Goal: Task Accomplishment & Management: Use online tool/utility

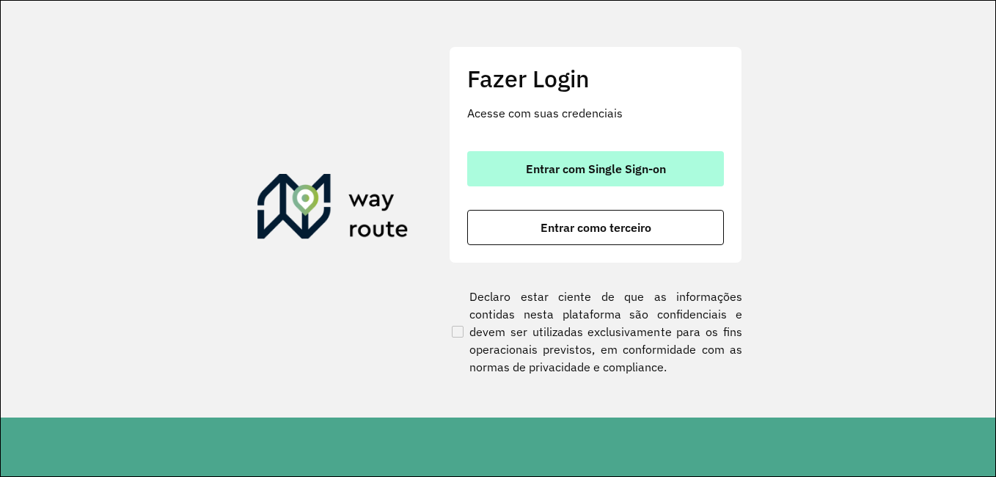
click at [606, 167] on span "Entrar com Single Sign-on" at bounding box center [596, 169] width 140 height 12
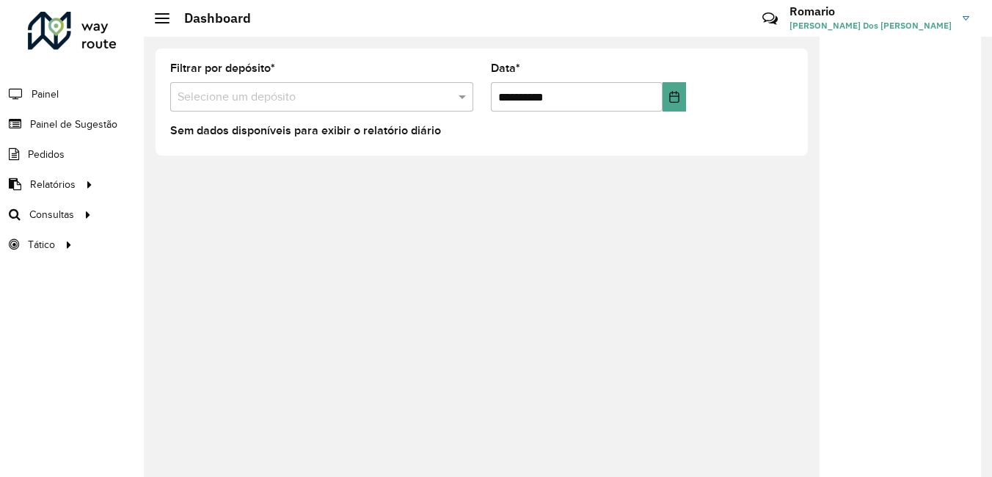
click at [448, 97] on div at bounding box center [321, 97] width 303 height 18
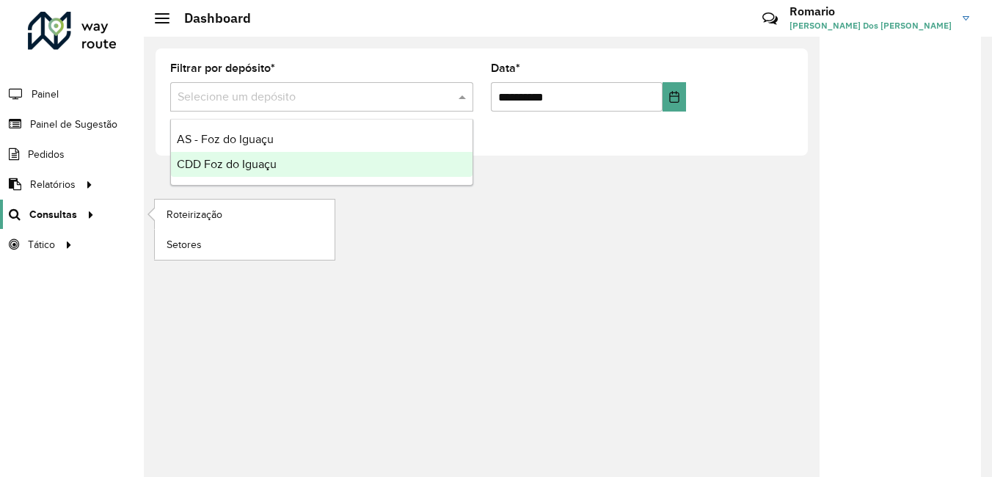
click at [79, 207] on div at bounding box center [88, 214] width 22 height 15
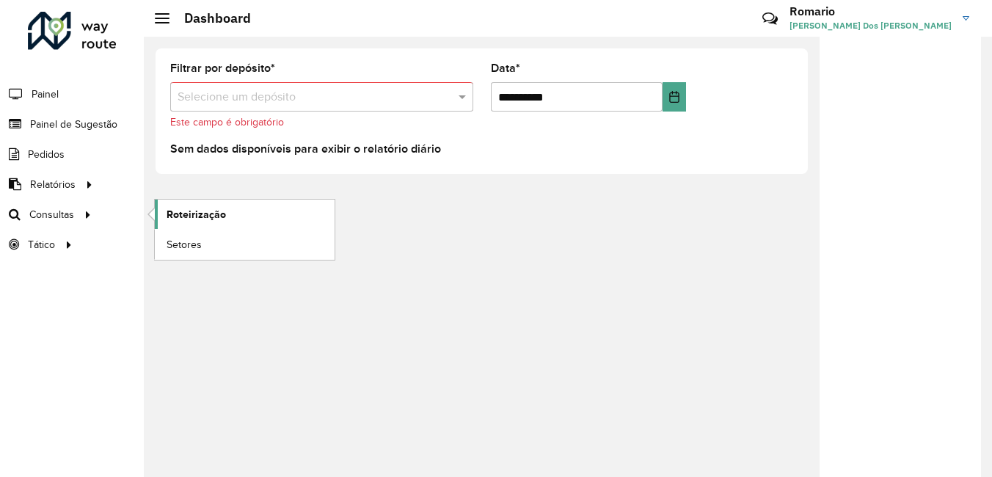
click at [195, 208] on span "Roteirização" at bounding box center [196, 214] width 59 height 15
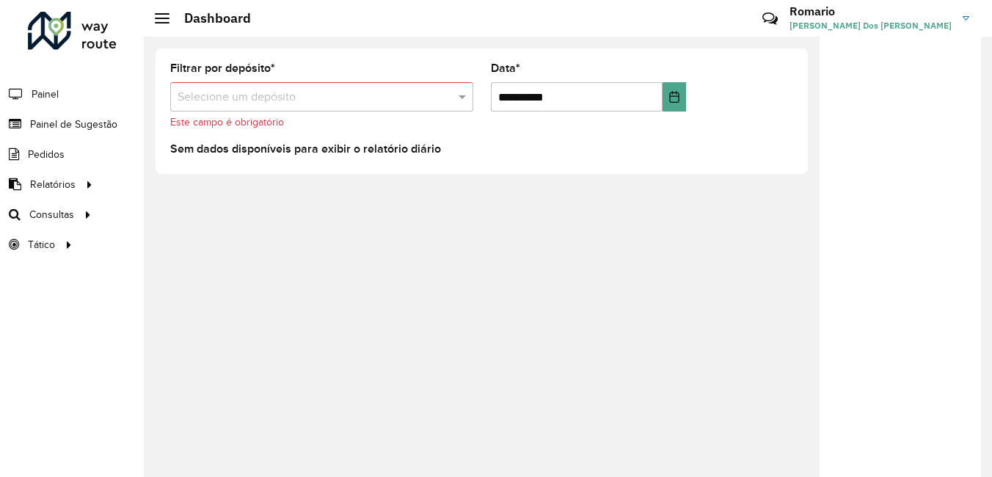
click at [550, 261] on div "**********" at bounding box center [568, 257] width 848 height 440
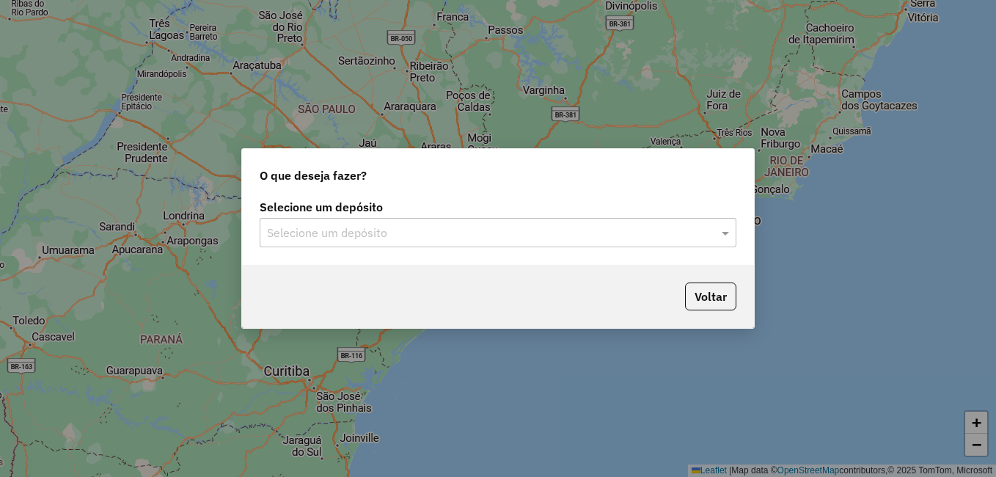
click at [318, 231] on input "text" at bounding box center [483, 234] width 433 height 18
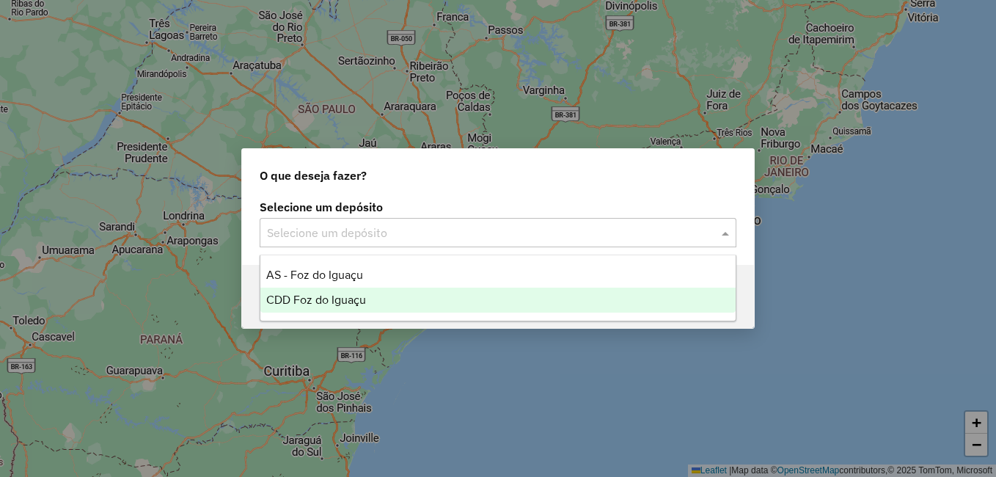
click at [334, 300] on span "CDD Foz do Iguaçu" at bounding box center [316, 299] width 100 height 12
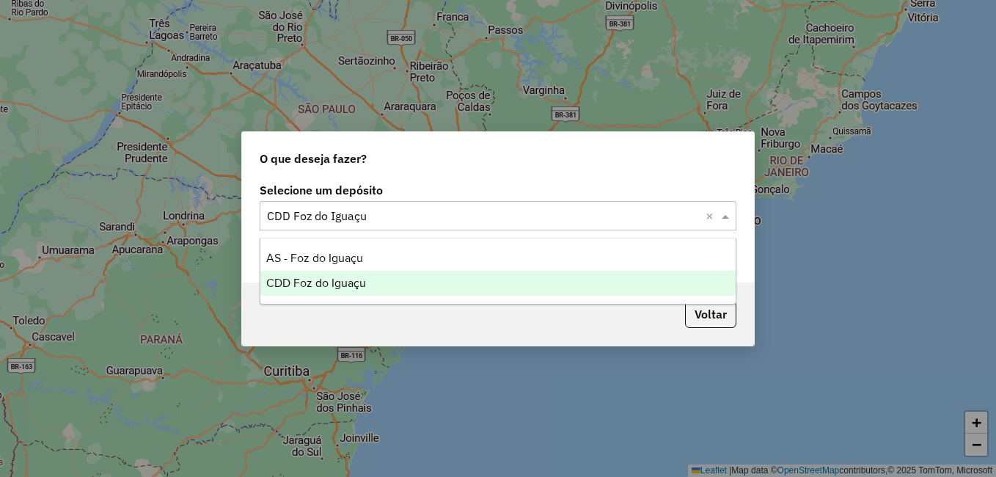
click at [362, 285] on span "CDD Foz do Iguaçu" at bounding box center [316, 283] width 100 height 12
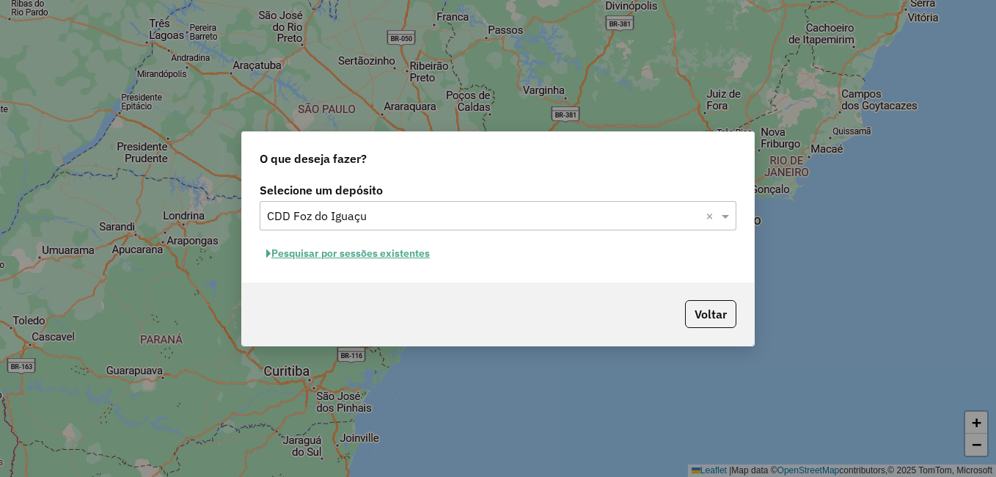
click at [354, 250] on button "Pesquisar por sessões existentes" at bounding box center [348, 253] width 177 height 23
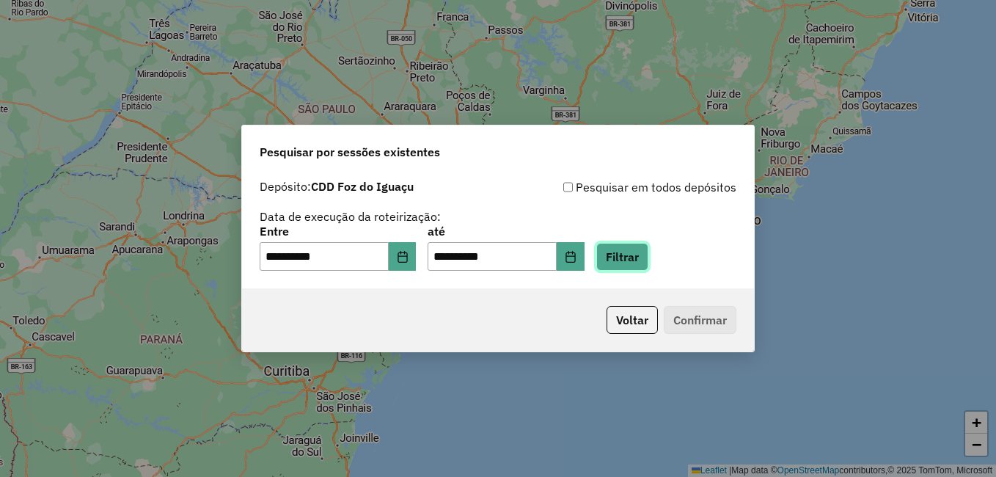
click at [649, 258] on button "Filtrar" at bounding box center [623, 257] width 52 height 28
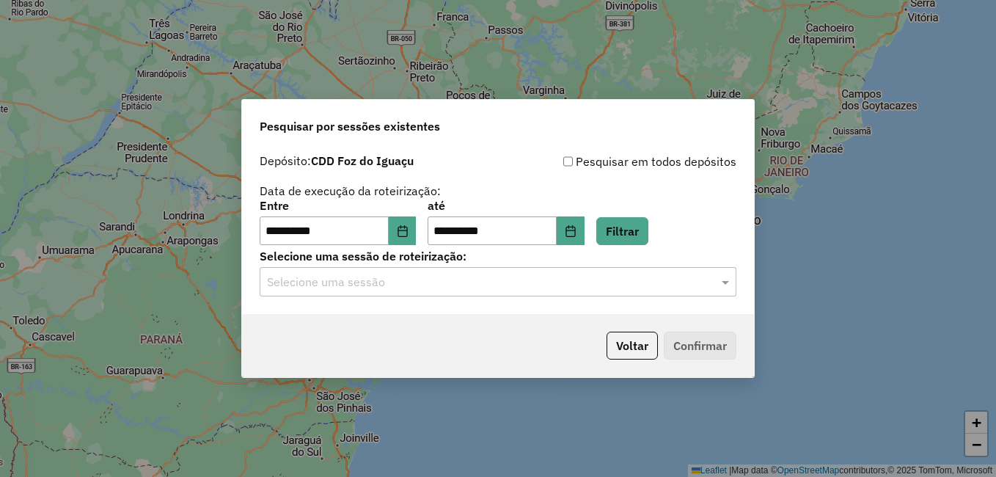
click at [460, 276] on input "text" at bounding box center [483, 283] width 433 height 18
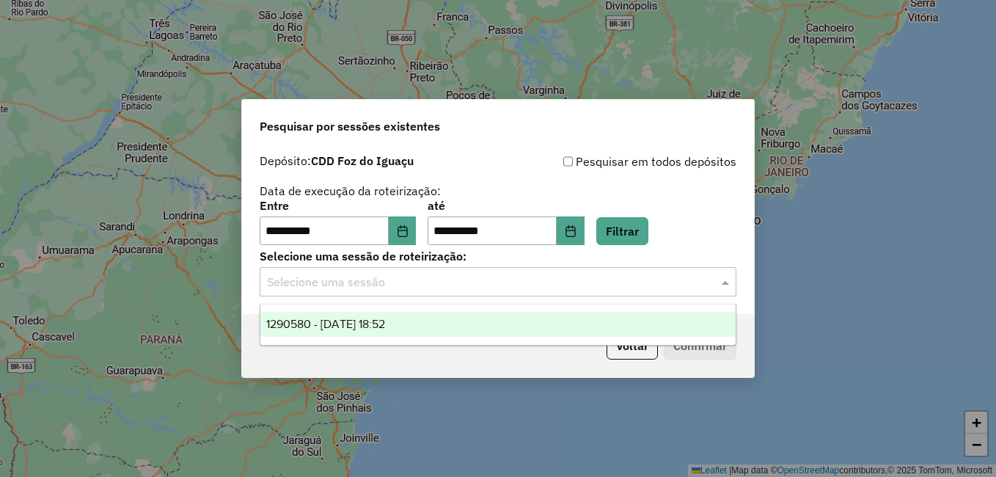
click at [385, 321] on span "1290580 - 08/10/2025 18:52" at bounding box center [325, 324] width 119 height 12
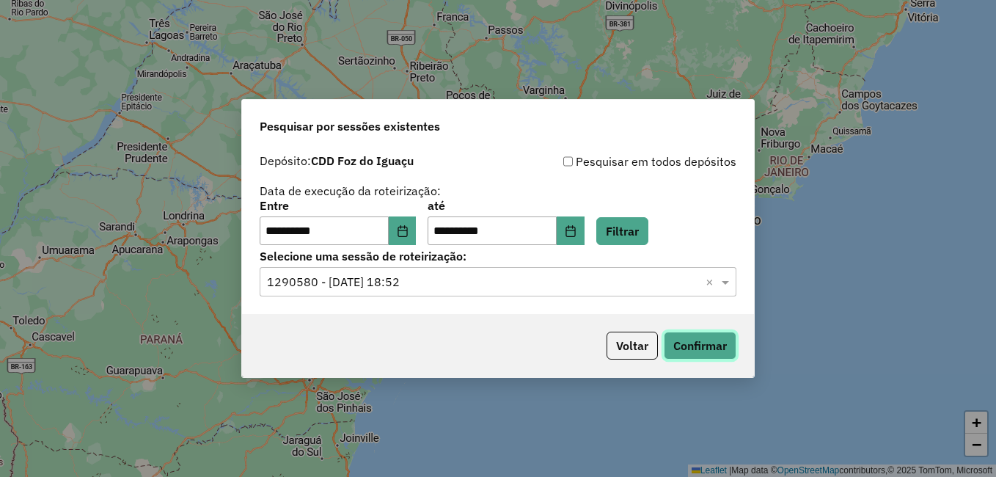
click at [692, 345] on button "Confirmar" at bounding box center [700, 346] width 73 height 28
click at [409, 232] on icon "Choose Date" at bounding box center [403, 231] width 12 height 12
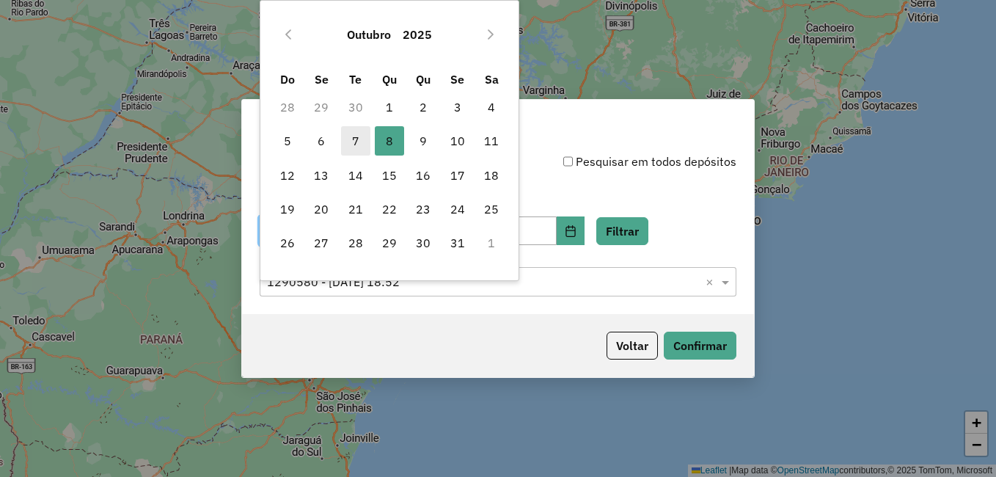
click at [360, 140] on span "7" at bounding box center [355, 140] width 29 height 29
type input "**********"
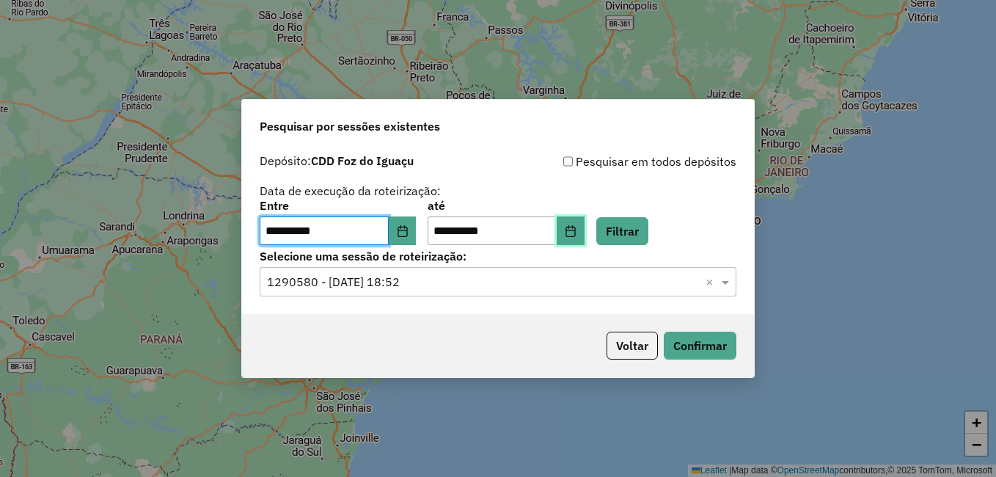
click at [585, 232] on button "Choose Date" at bounding box center [571, 230] width 28 height 29
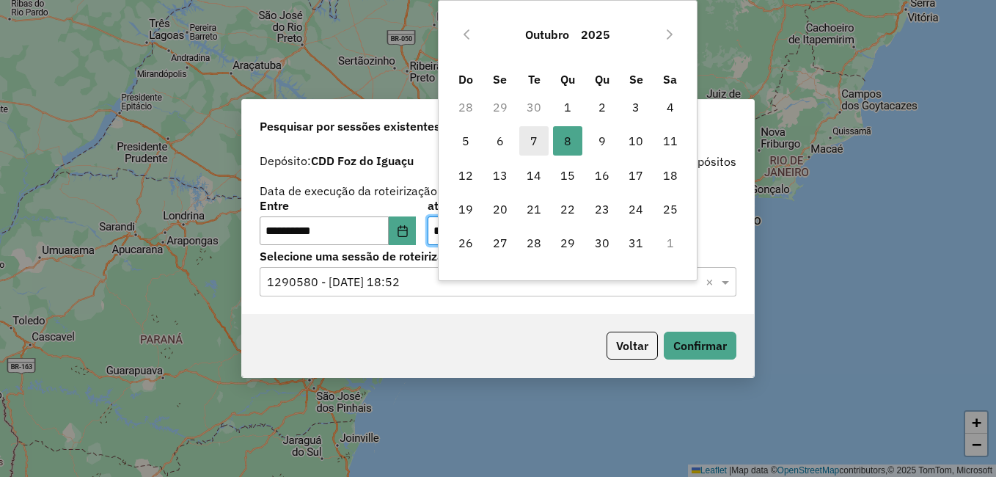
click at [528, 136] on span "7" at bounding box center [533, 140] width 29 height 29
type input "**********"
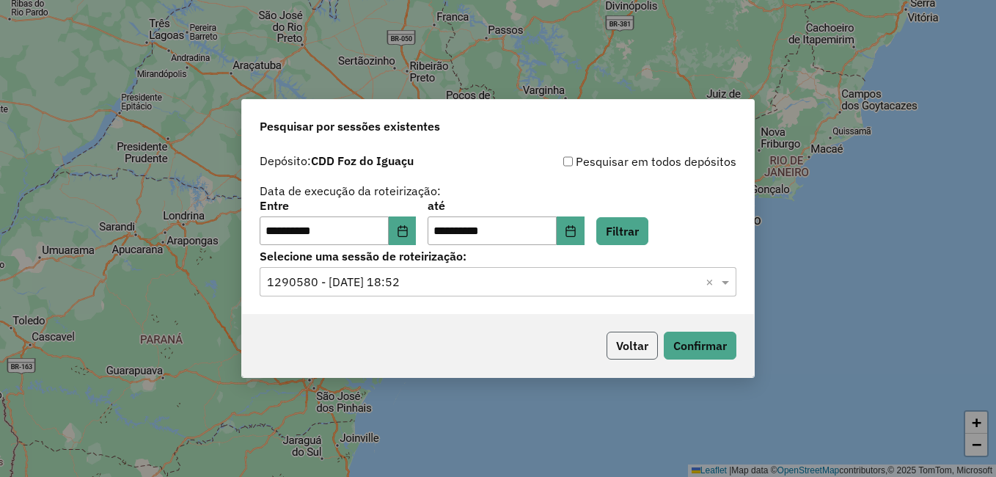
click at [630, 347] on button "Voltar" at bounding box center [632, 346] width 51 height 28
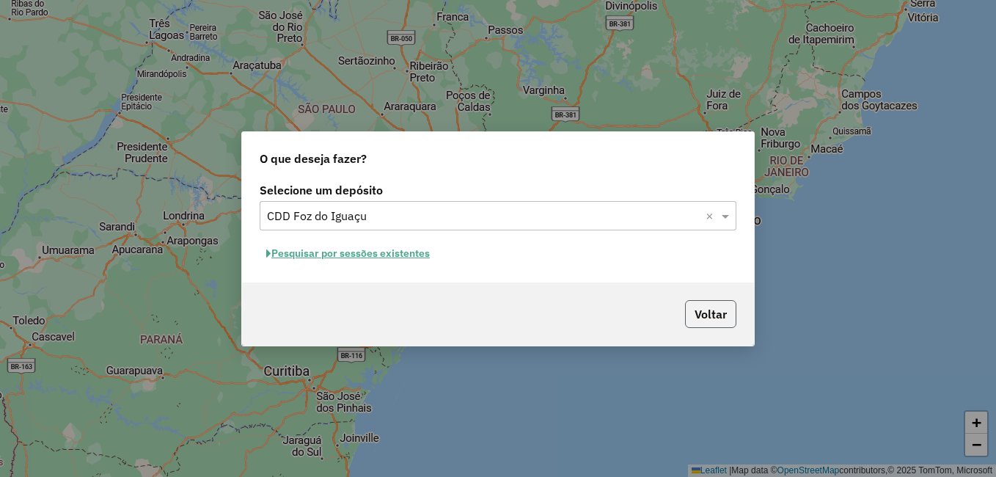
click at [715, 322] on button "Voltar" at bounding box center [710, 314] width 51 height 28
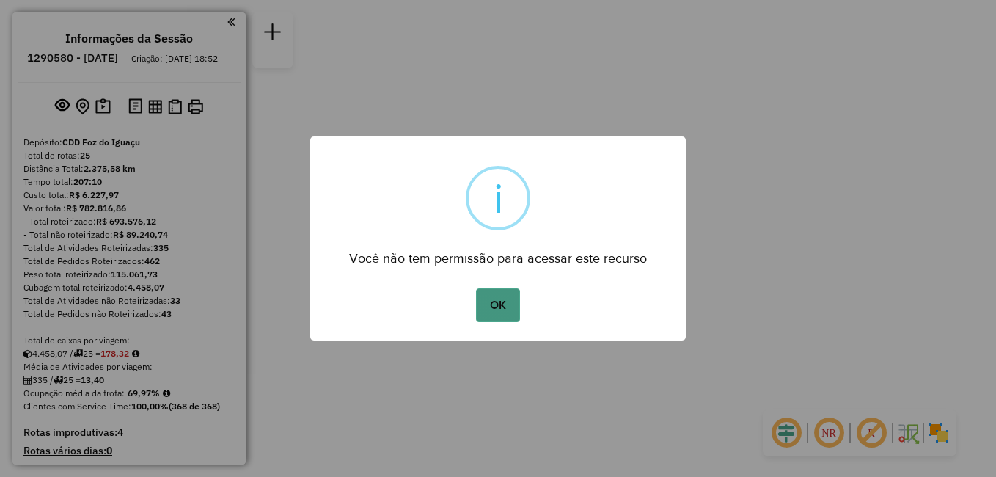
click at [495, 302] on button "OK" at bounding box center [497, 305] width 43 height 34
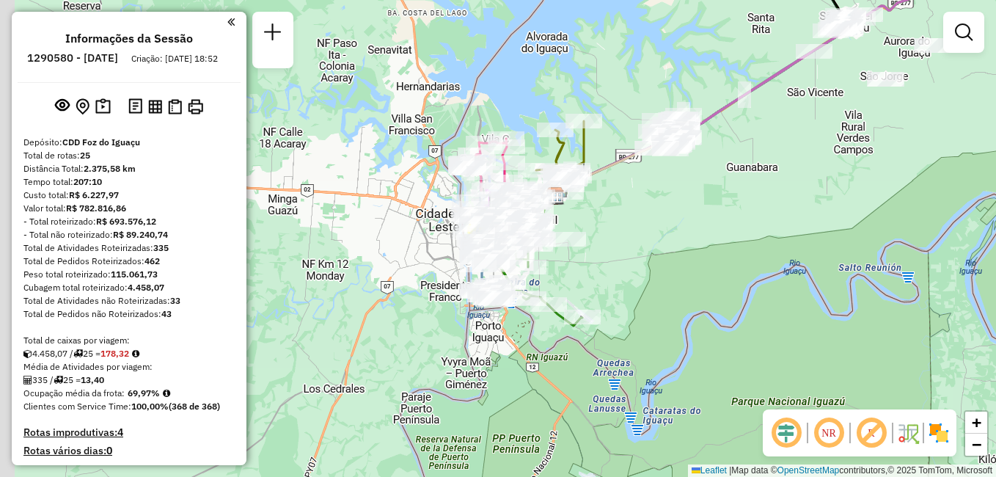
drag, startPoint x: 613, startPoint y: 236, endPoint x: 785, endPoint y: 188, distance: 178.4
click at [785, 188] on div "Janela de atendimento Grade de atendimento Capacidade Transportadoras Veículos …" at bounding box center [498, 238] width 996 height 477
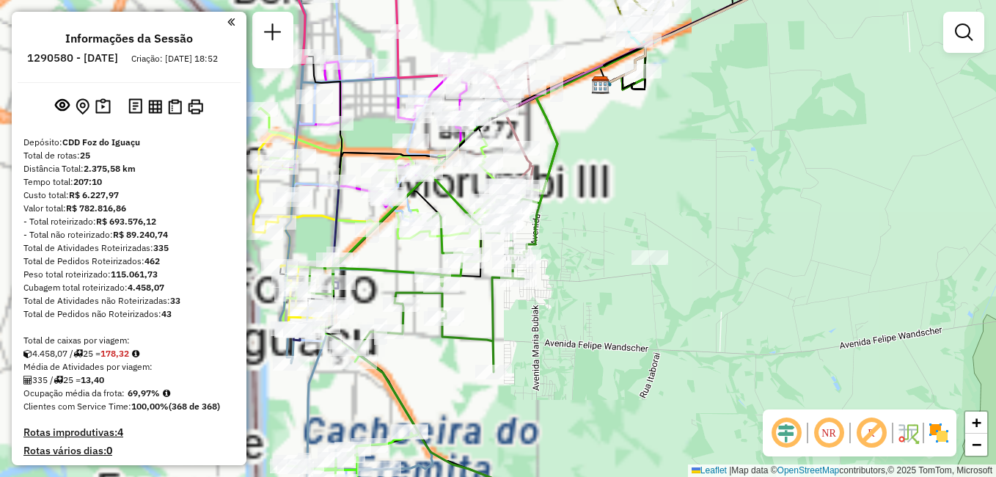
drag, startPoint x: 586, startPoint y: 219, endPoint x: 928, endPoint y: 225, distance: 342.7
click at [928, 225] on div "Janela de atendimento Grade de atendimento Capacidade Transportadoras Veículos …" at bounding box center [498, 238] width 996 height 477
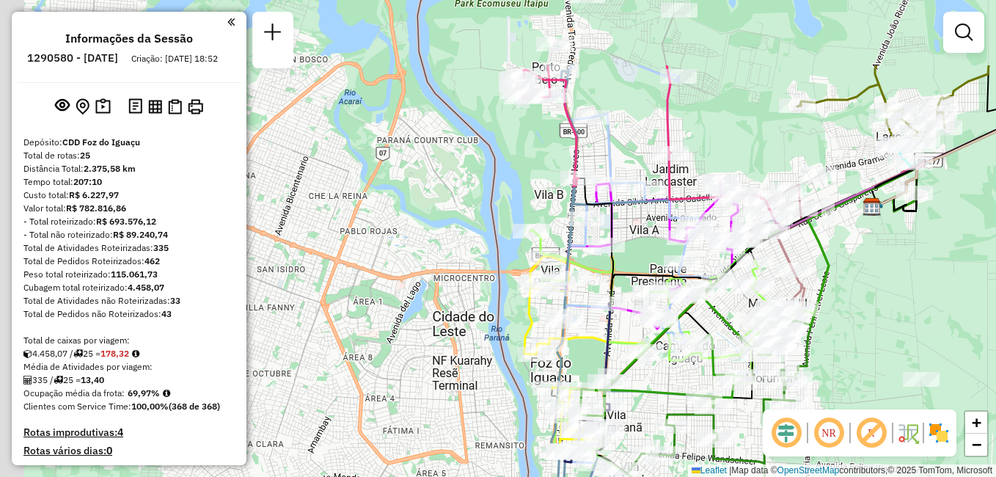
drag, startPoint x: 756, startPoint y: 203, endPoint x: 865, endPoint y: 283, distance: 134.9
click at [933, 307] on div "Janela de atendimento Grade de atendimento Capacidade Transportadoras Veículos …" at bounding box center [498, 238] width 996 height 477
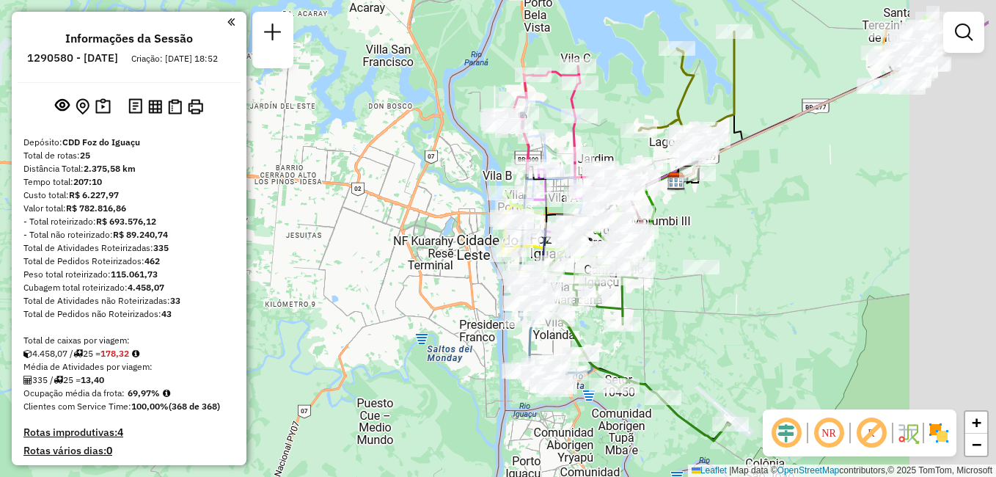
drag, startPoint x: 836, startPoint y: 219, endPoint x: 727, endPoint y: 227, distance: 108.8
click at [728, 227] on div "Janela de atendimento Grade de atendimento Capacidade Transportadoras Veículos …" at bounding box center [498, 238] width 996 height 477
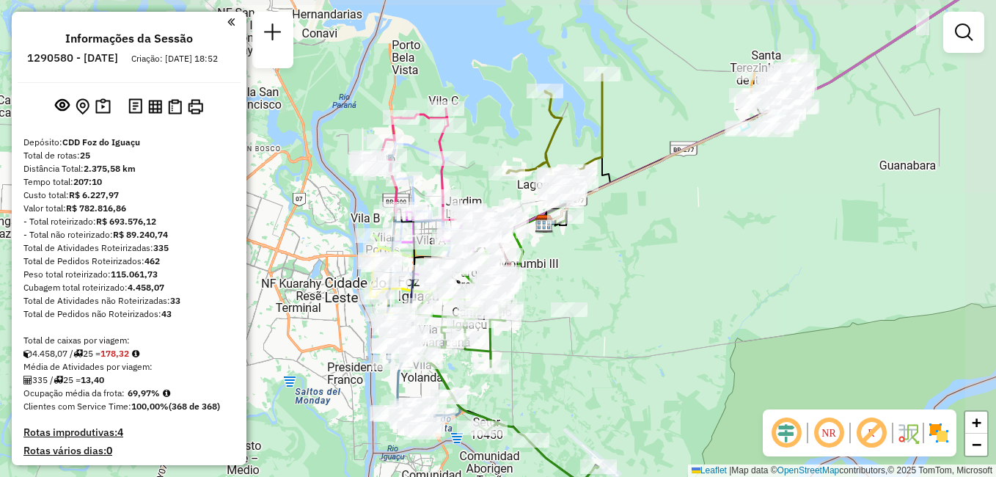
drag, startPoint x: 829, startPoint y: 239, endPoint x: 698, endPoint y: 282, distance: 138.1
click at [698, 282] on div "Janela de atendimento Grade de atendimento Capacidade Transportadoras Veículos …" at bounding box center [498, 238] width 996 height 477
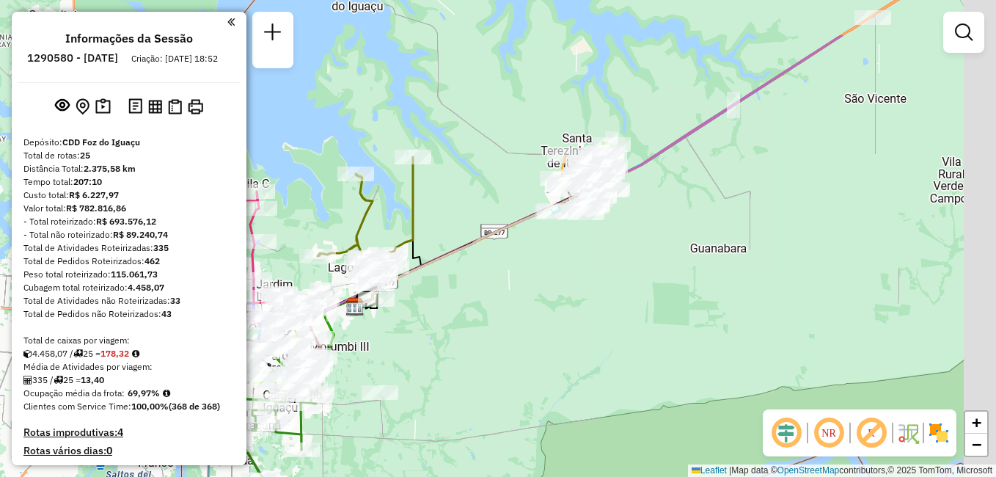
drag, startPoint x: 836, startPoint y: 211, endPoint x: 646, endPoint y: 295, distance: 207.6
click at [647, 295] on div "Janela de atendimento Grade de atendimento Capacidade Transportadoras Veículos …" at bounding box center [498, 238] width 996 height 477
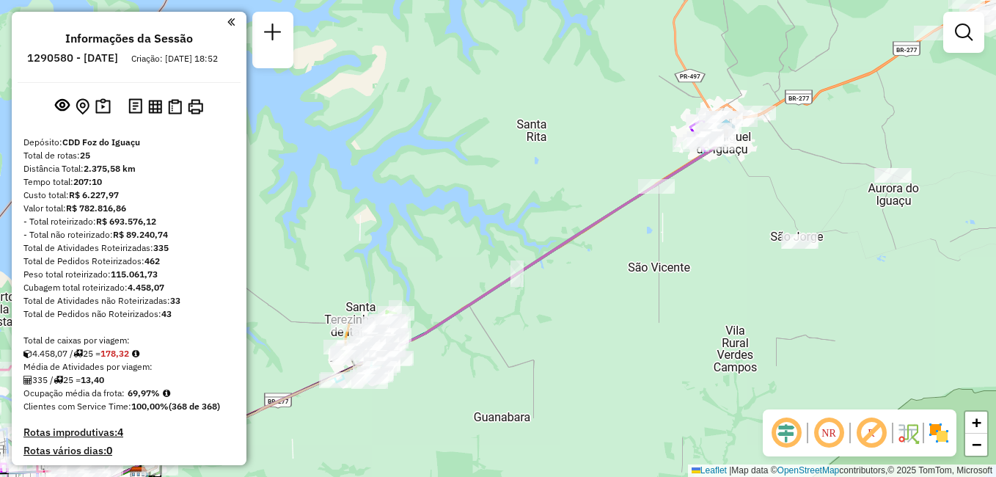
drag, startPoint x: 809, startPoint y: 135, endPoint x: 630, endPoint y: 304, distance: 246.0
click at [630, 304] on div "Janela de atendimento Grade de atendimento Capacidade Transportadoras Veículos …" at bounding box center [498, 238] width 996 height 477
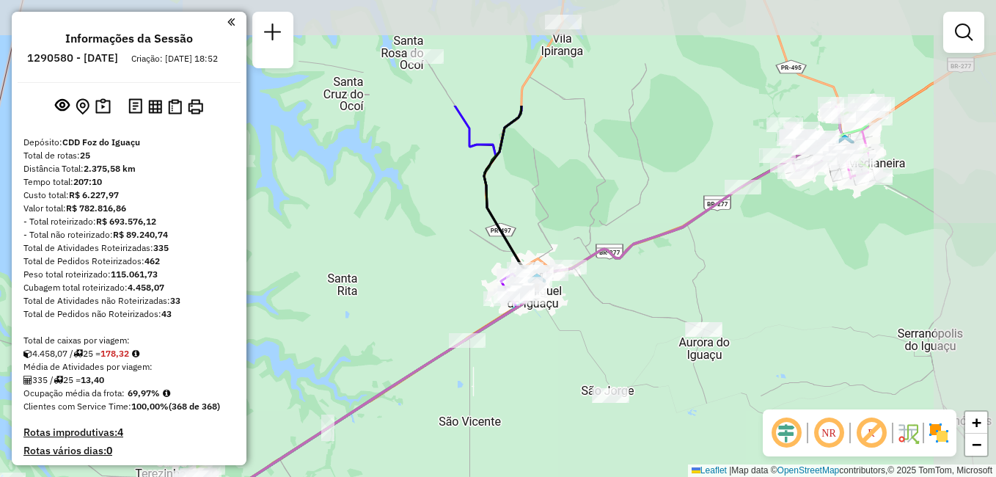
drag, startPoint x: 833, startPoint y: 160, endPoint x: 606, endPoint y: 313, distance: 273.7
click at [606, 313] on div "Janela de atendimento Grade de atendimento Capacidade Transportadoras Veículos …" at bounding box center [498, 238] width 996 height 477
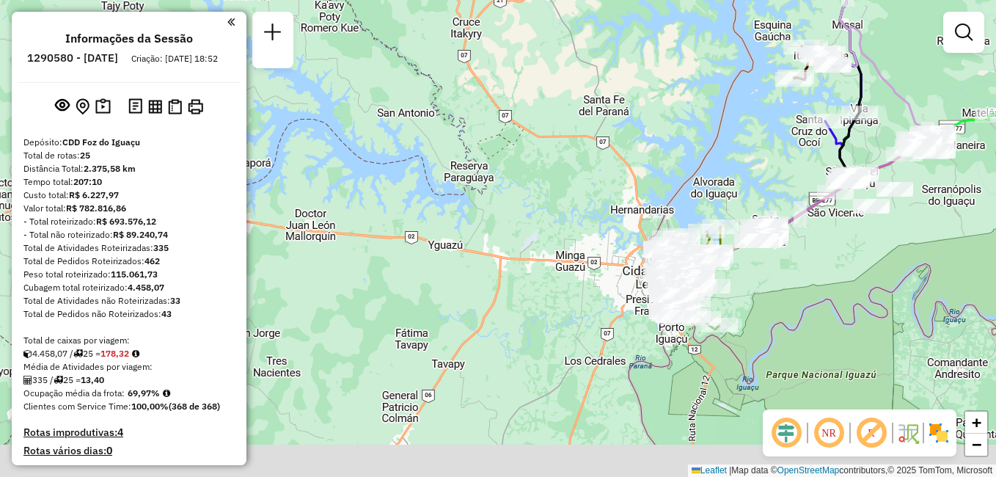
drag, startPoint x: 652, startPoint y: 219, endPoint x: 903, endPoint y: 97, distance: 279.6
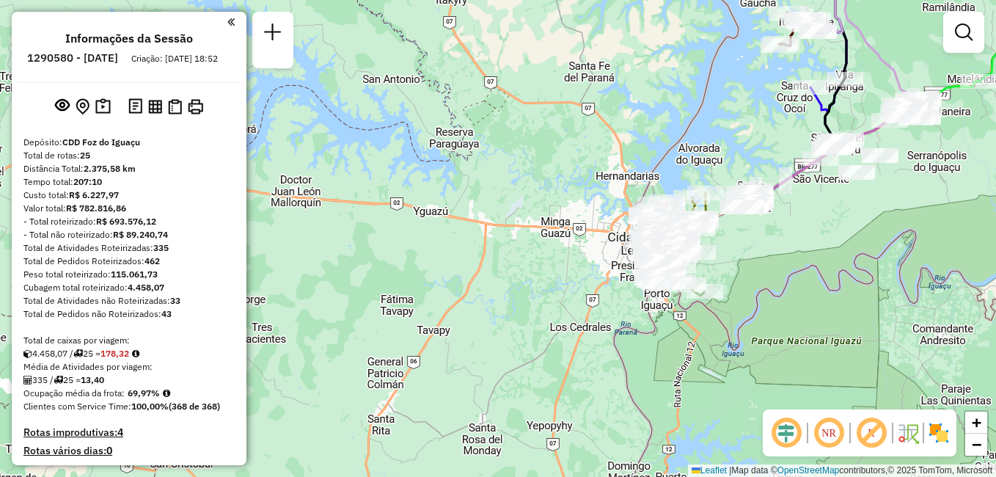
drag, startPoint x: 809, startPoint y: 285, endPoint x: 795, endPoint y: 252, distance: 36.1
click at [795, 252] on div "Janela de atendimento Grade de atendimento Capacidade Transportadoras Veículos …" at bounding box center [498, 238] width 996 height 477
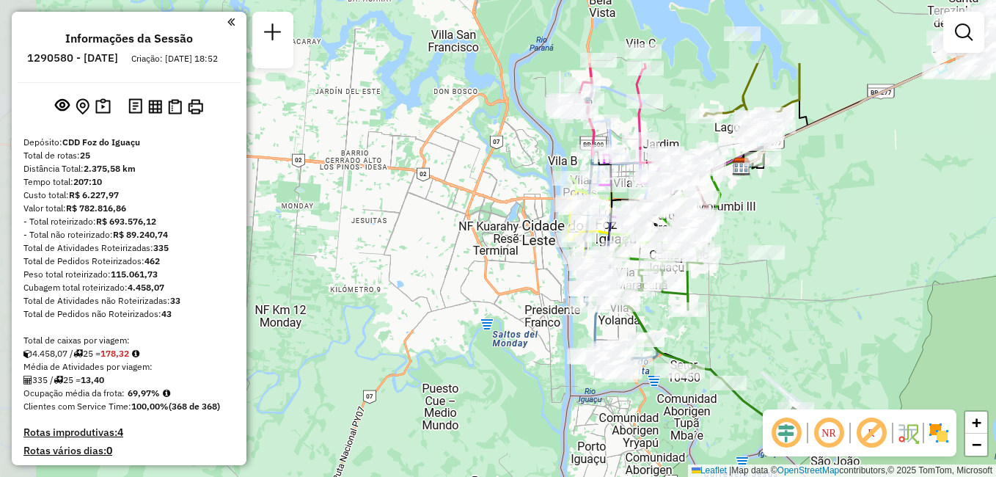
drag, startPoint x: 725, startPoint y: 176, endPoint x: 770, endPoint y: 290, distance: 122.2
click at [781, 288] on div "Janela de atendimento Grade de atendimento Capacidade Transportadoras Veículos …" at bounding box center [498, 238] width 996 height 477
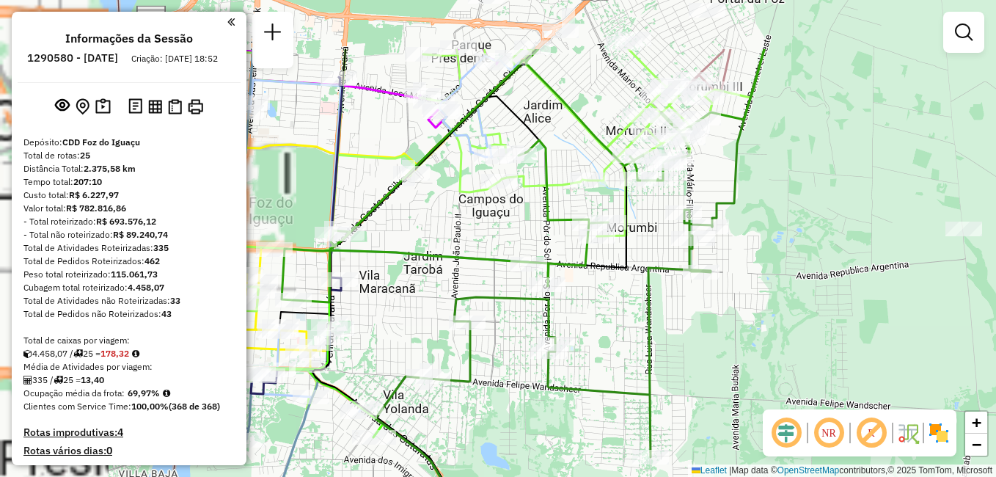
drag, startPoint x: 715, startPoint y: 243, endPoint x: 846, endPoint y: 349, distance: 168.6
click at [846, 349] on div "Janela de atendimento Grade de atendimento Capacidade Transportadoras Veículos …" at bounding box center [498, 238] width 996 height 477
